Goal: Task Accomplishment & Management: Use online tool/utility

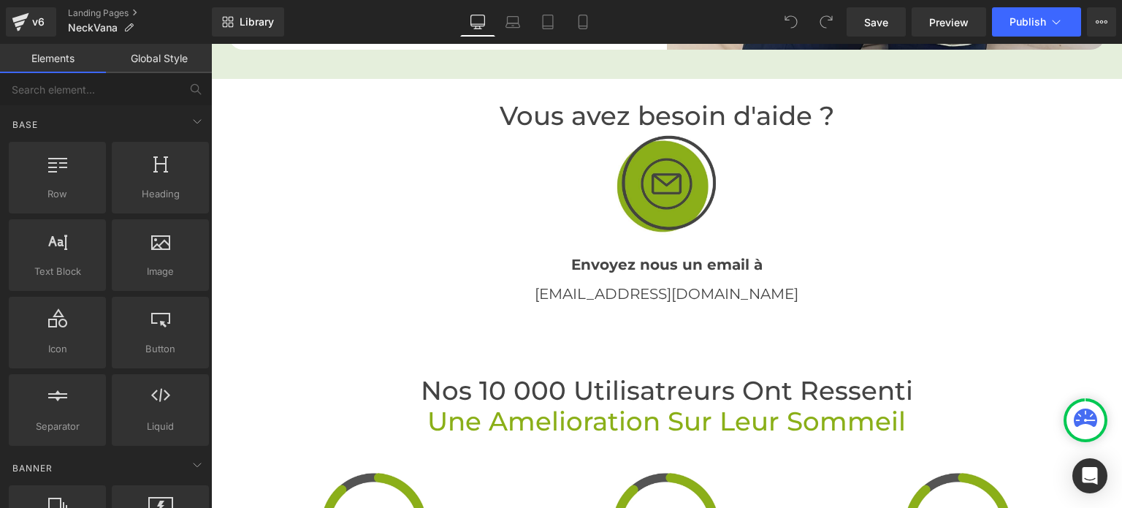
scroll to position [2998, 0]
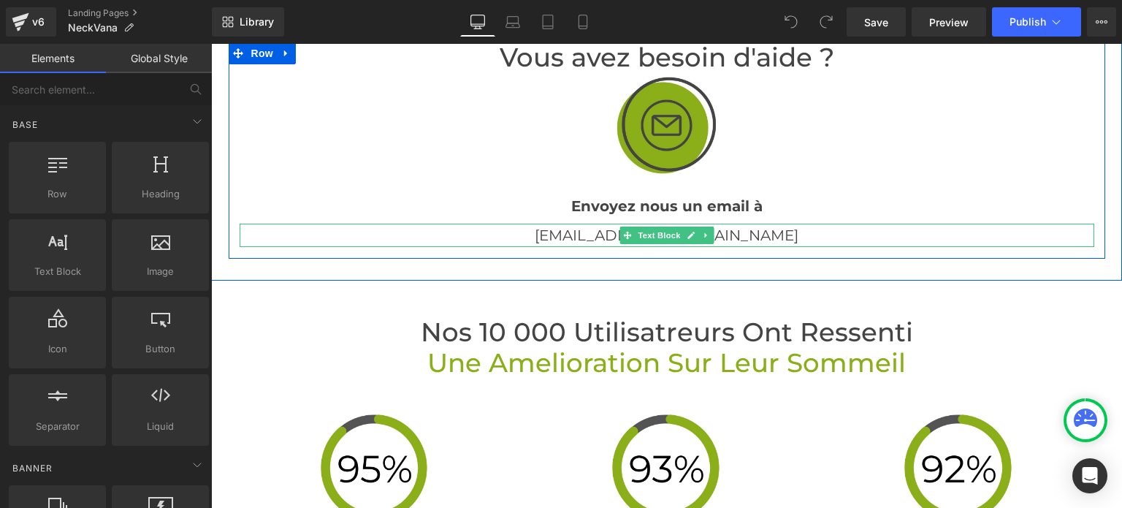
click at [727, 244] on p "[EMAIL_ADDRESS][DOMAIN_NAME]" at bounding box center [667, 235] width 855 height 23
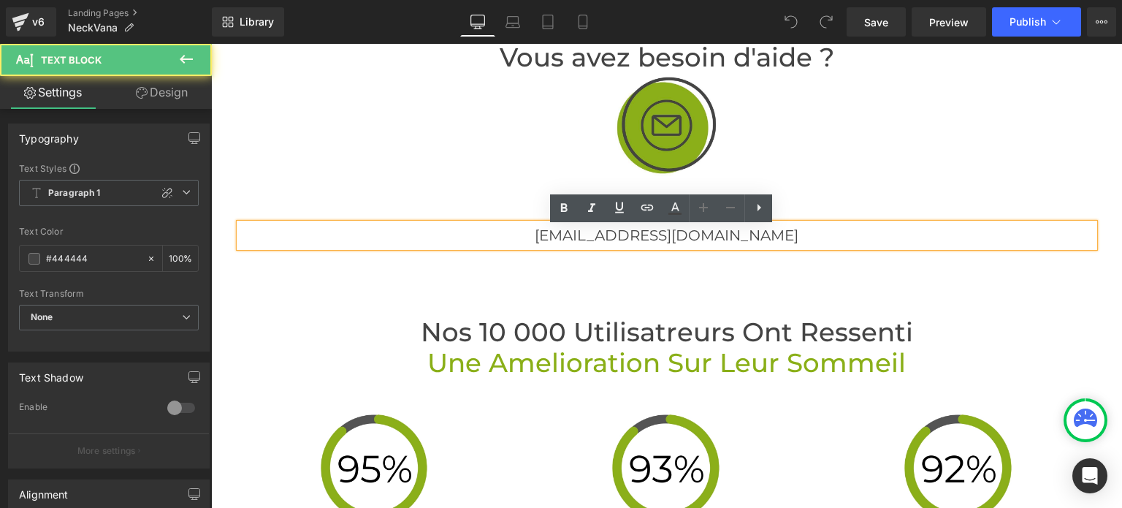
click at [727, 244] on p "[EMAIL_ADDRESS][DOMAIN_NAME]" at bounding box center [667, 235] width 855 height 23
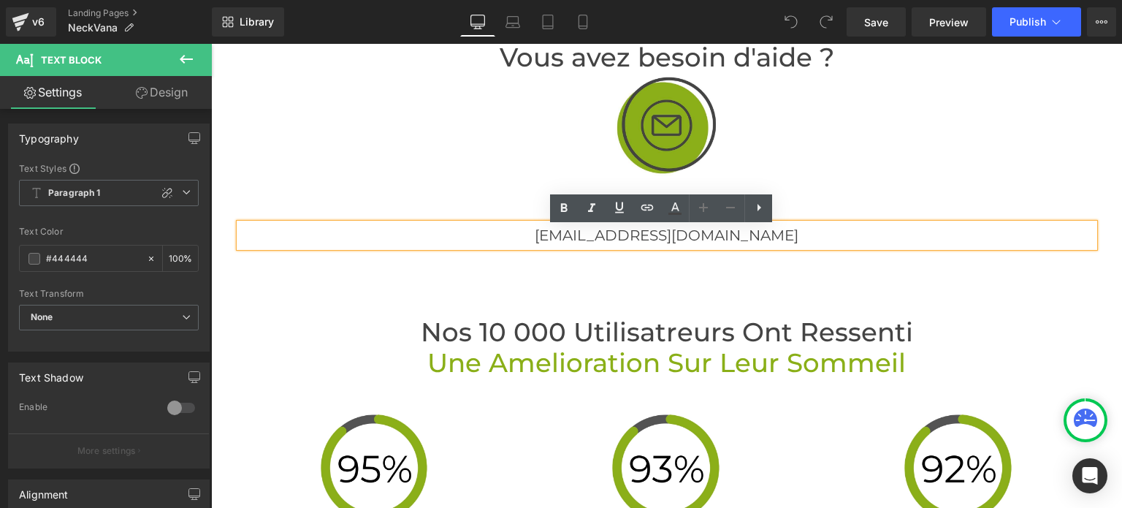
click at [738, 242] on p "[EMAIL_ADDRESS][DOMAIN_NAME]" at bounding box center [667, 235] width 855 height 23
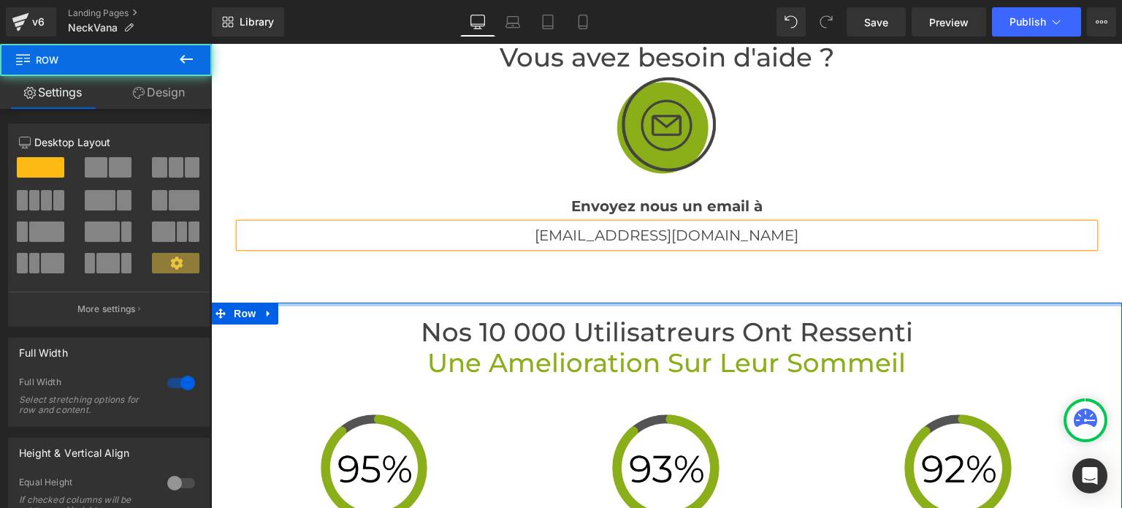
click at [741, 306] on div at bounding box center [666, 304] width 911 height 4
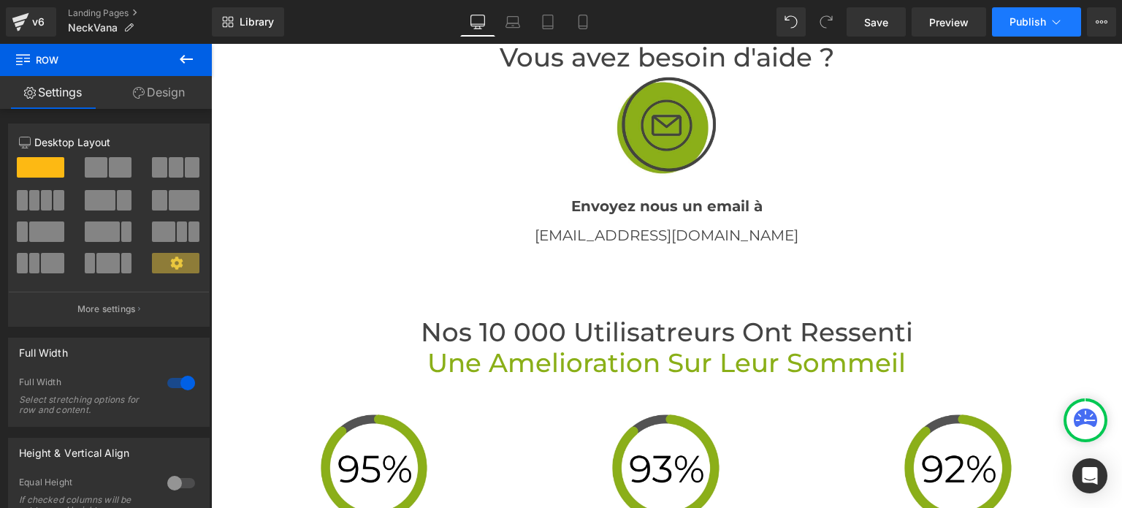
click at [1018, 23] on span "Publish" at bounding box center [1027, 22] width 37 height 12
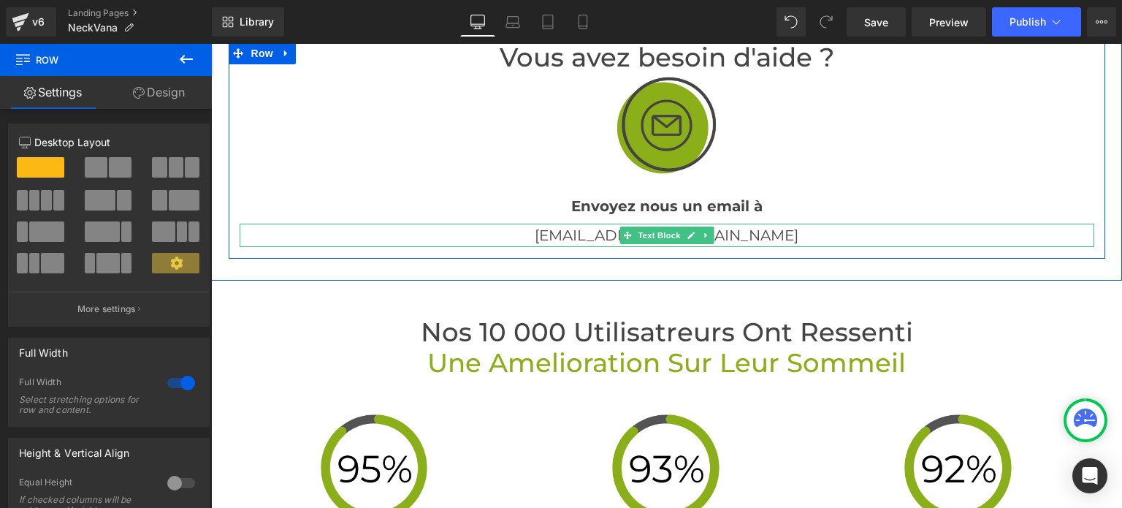
click at [762, 234] on p "[EMAIL_ADDRESS][DOMAIN_NAME]" at bounding box center [667, 235] width 855 height 23
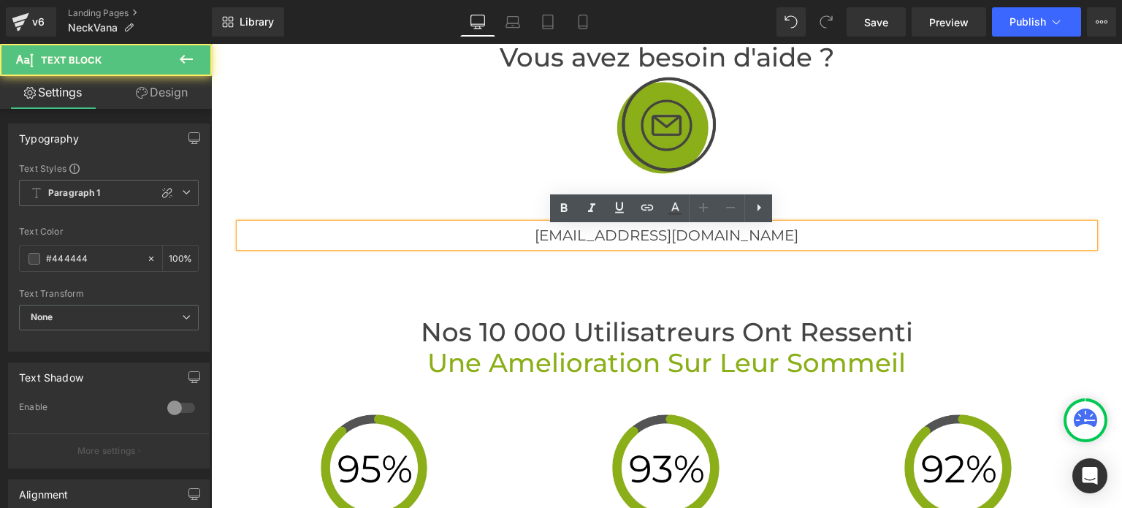
click at [707, 241] on p "[EMAIL_ADDRESS][DOMAIN_NAME]" at bounding box center [667, 235] width 855 height 23
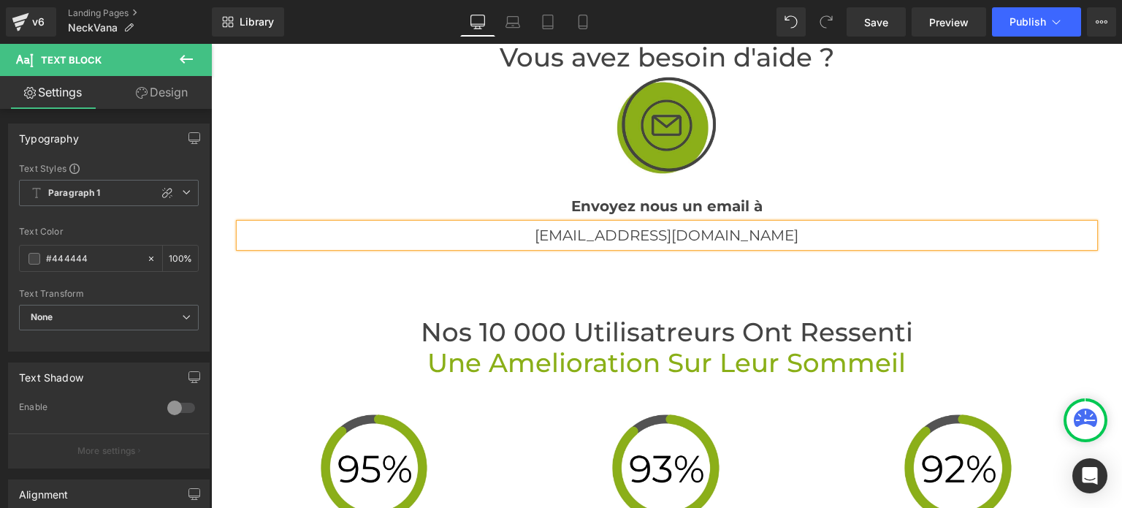
scroll to position [2999, 0]
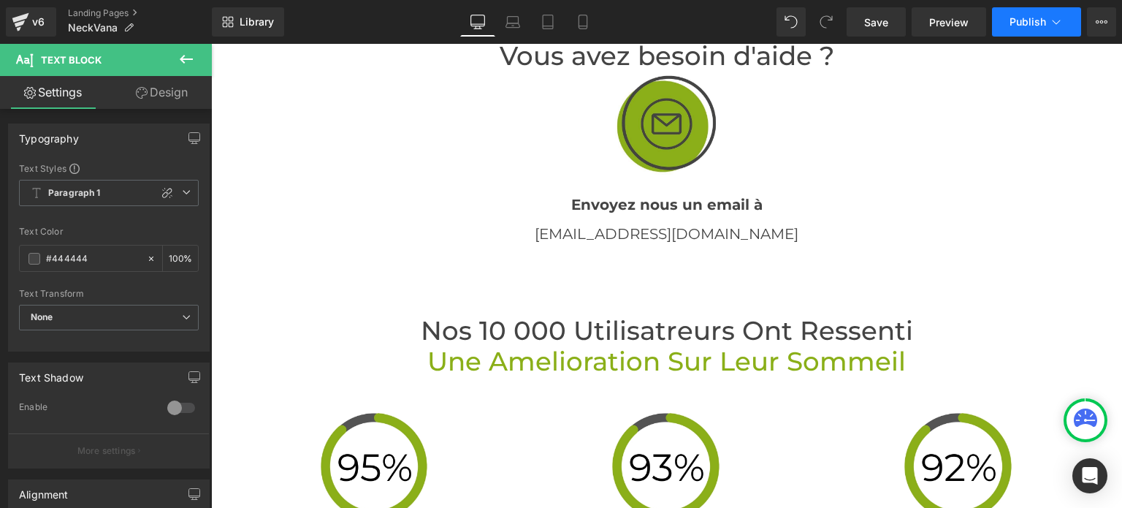
click at [1024, 20] on span "Publish" at bounding box center [1027, 22] width 37 height 12
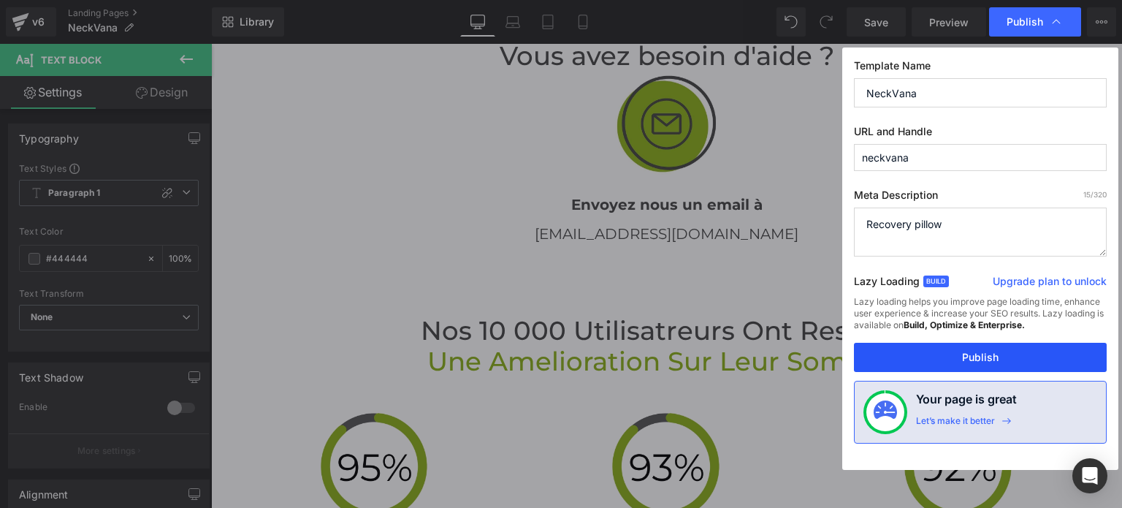
click at [934, 362] on button "Publish" at bounding box center [980, 357] width 253 height 29
